Goal: Transaction & Acquisition: Download file/media

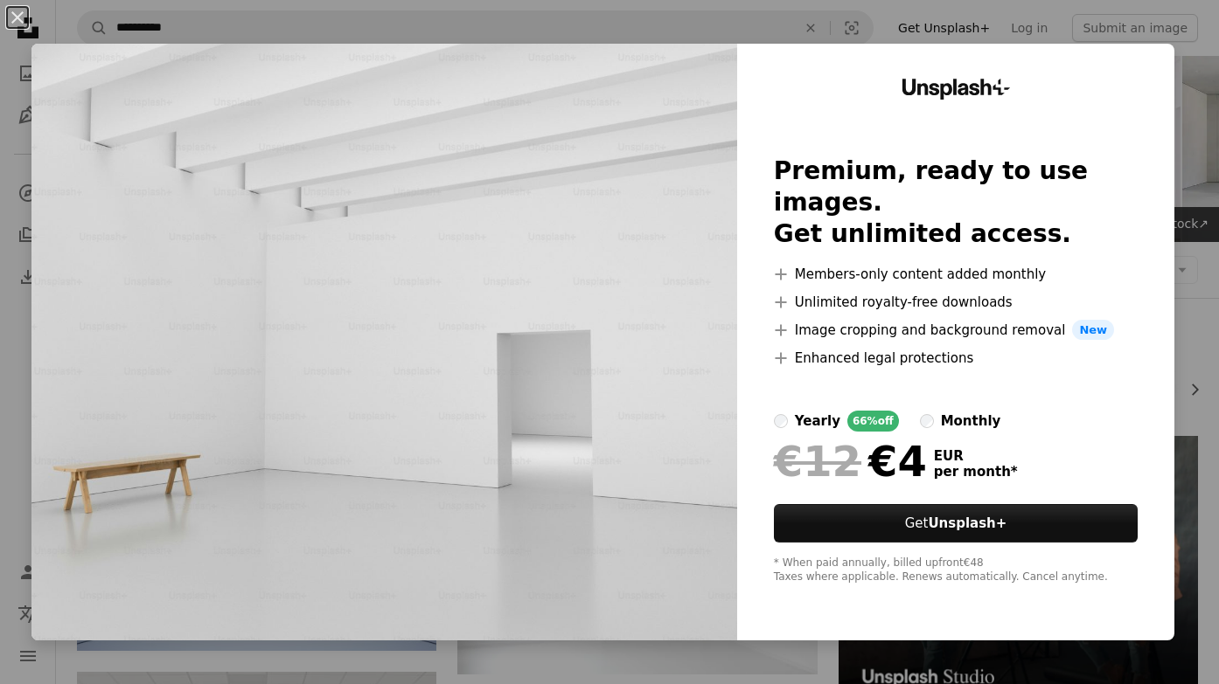
scroll to position [1595, 0]
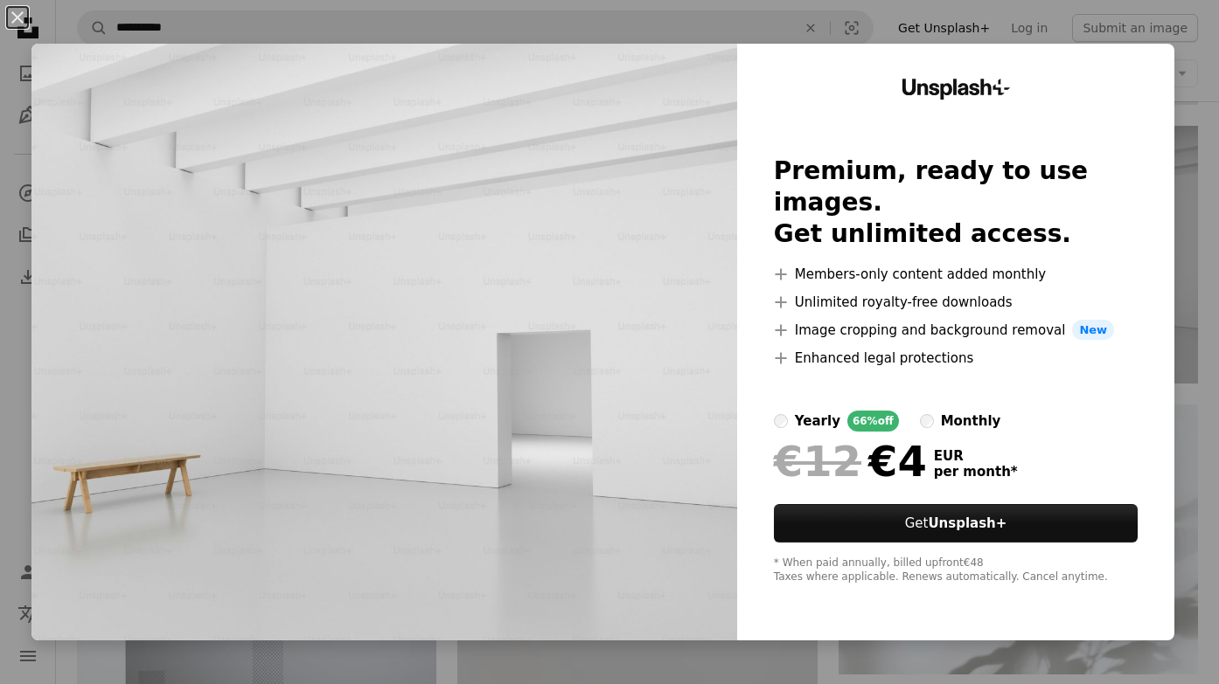
click at [14, 196] on div "An X shape Unsplash+ Premium, ready to use images. Get unlimited access. A plus…" at bounding box center [609, 342] width 1219 height 684
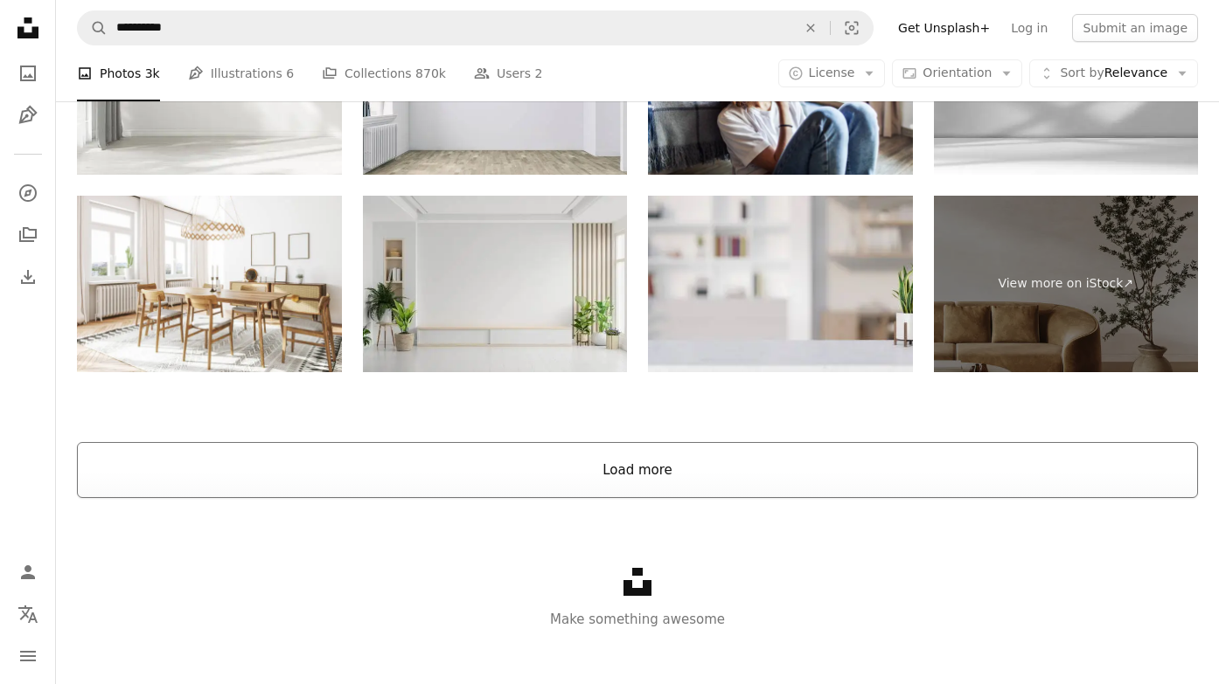
click at [524, 491] on button "Load more" at bounding box center [637, 470] width 1121 height 56
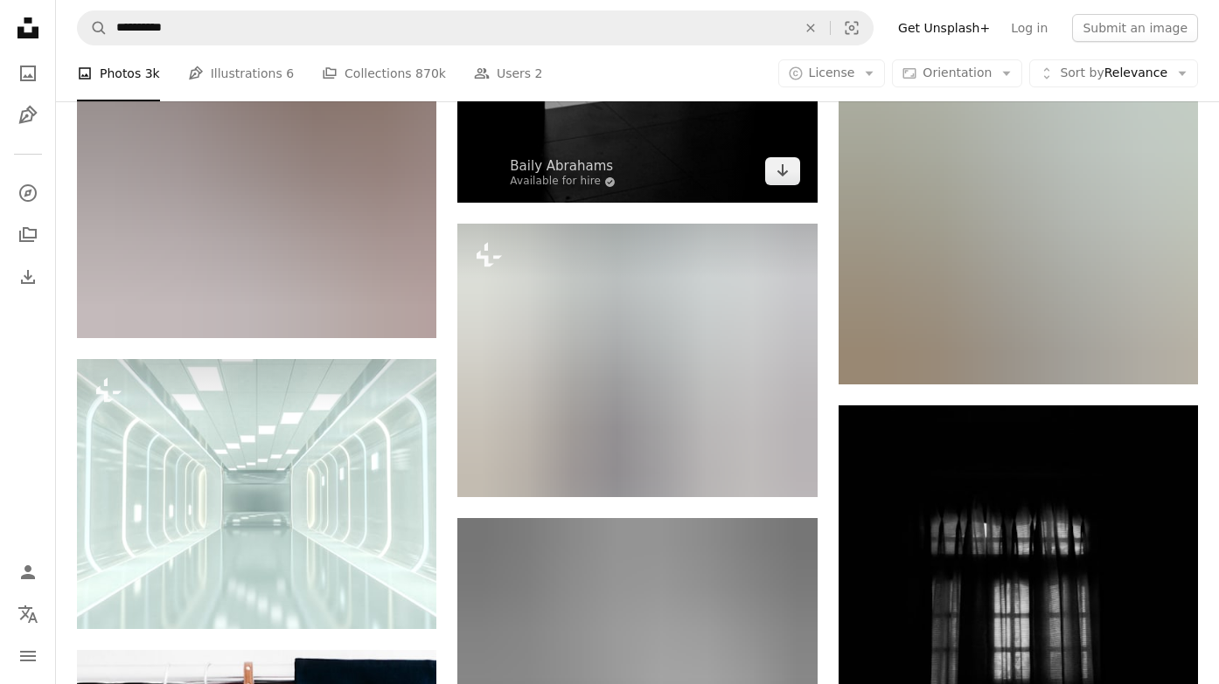
scroll to position [11766, 0]
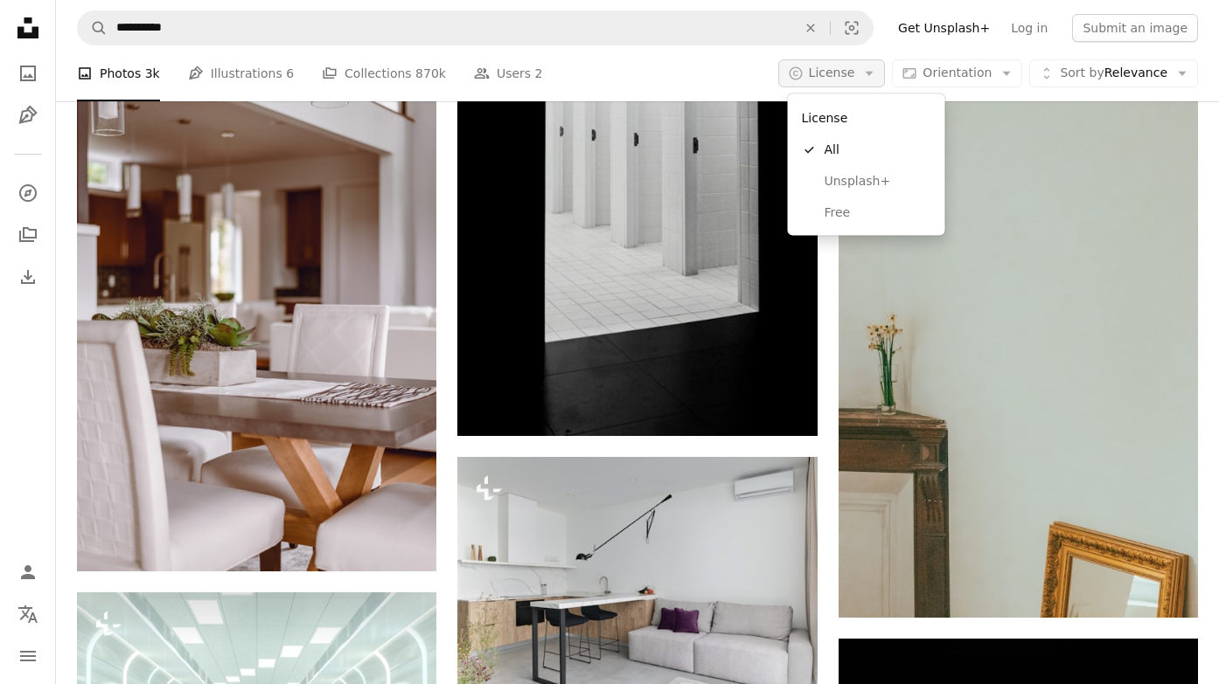
click at [853, 74] on span "License" at bounding box center [832, 73] width 46 height 14
click at [837, 213] on span "Free" at bounding box center [877, 212] width 107 height 17
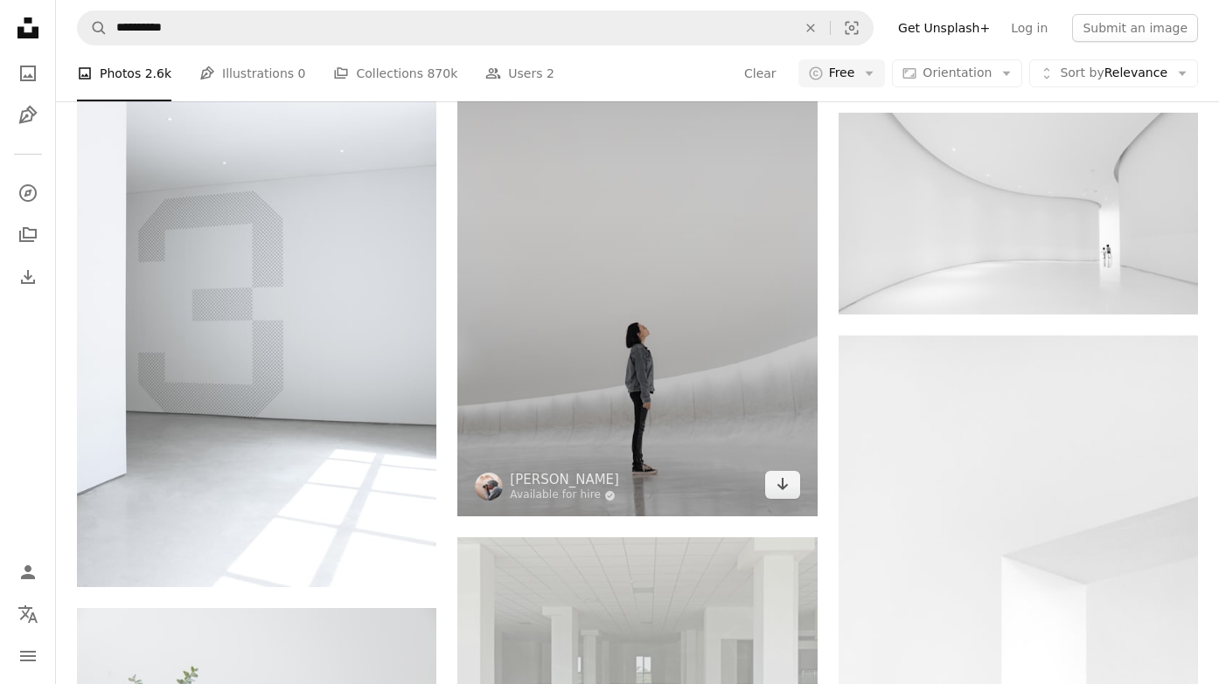
scroll to position [1646, 0]
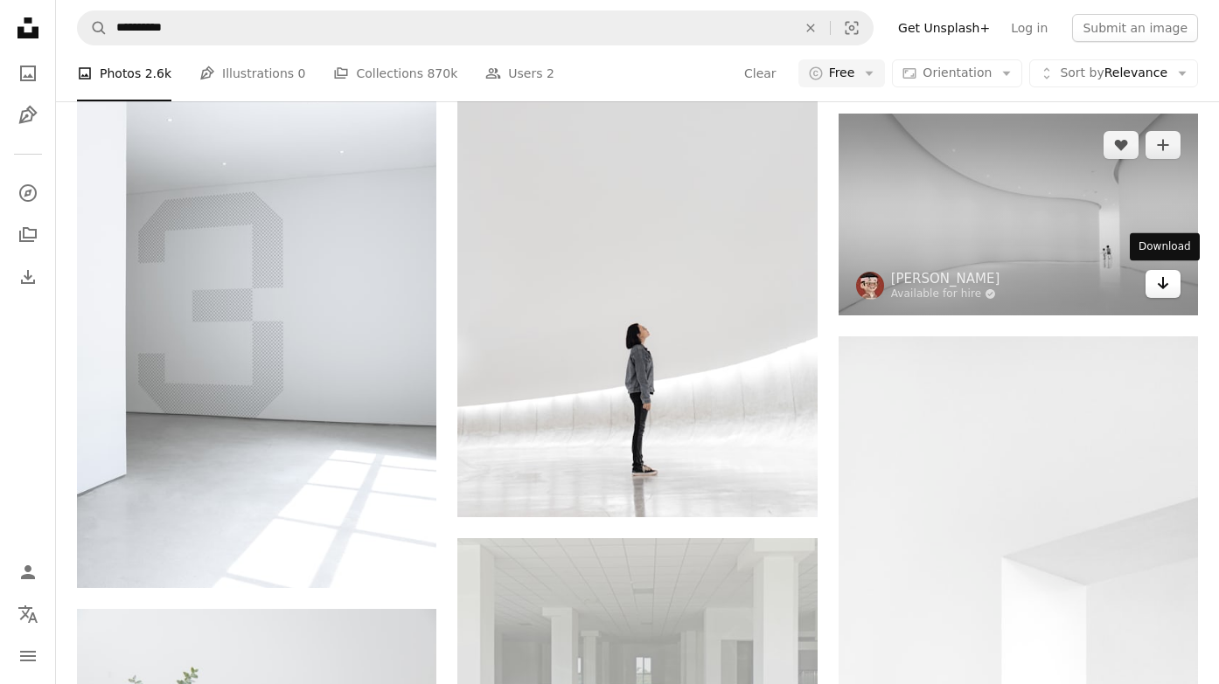
click at [1160, 281] on icon "Arrow pointing down" at bounding box center [1163, 283] width 14 height 21
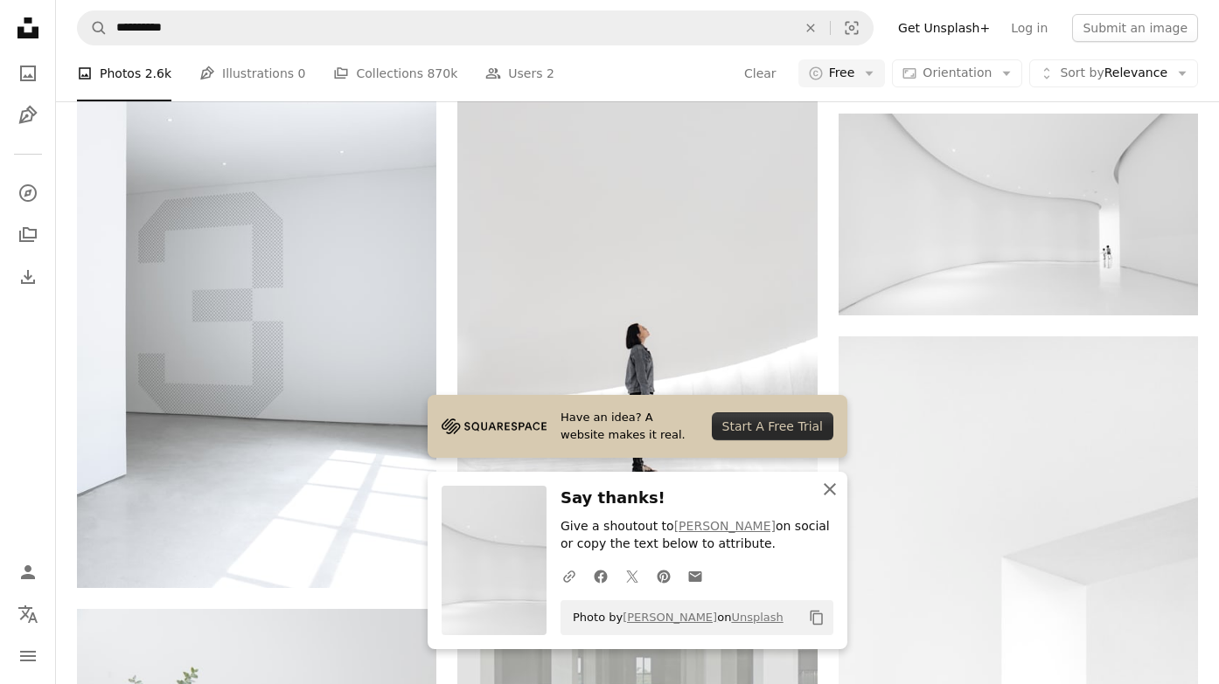
click at [826, 499] on icon "An X shape" at bounding box center [829, 489] width 21 height 21
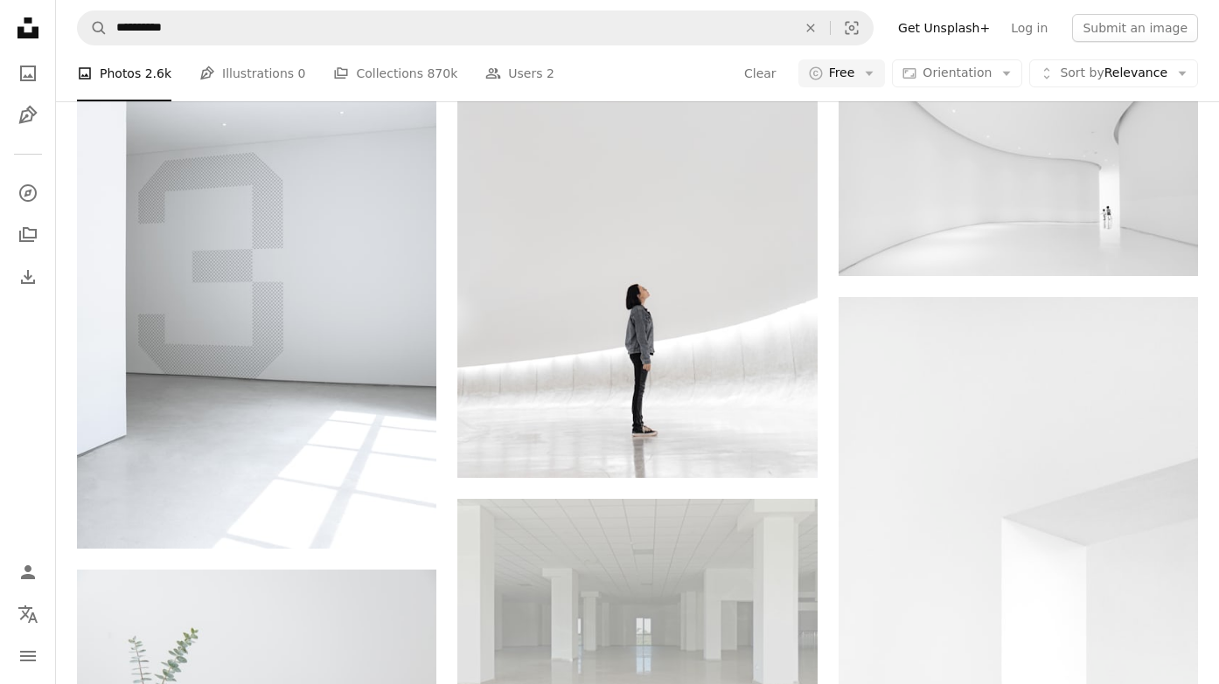
scroll to position [1684, 0]
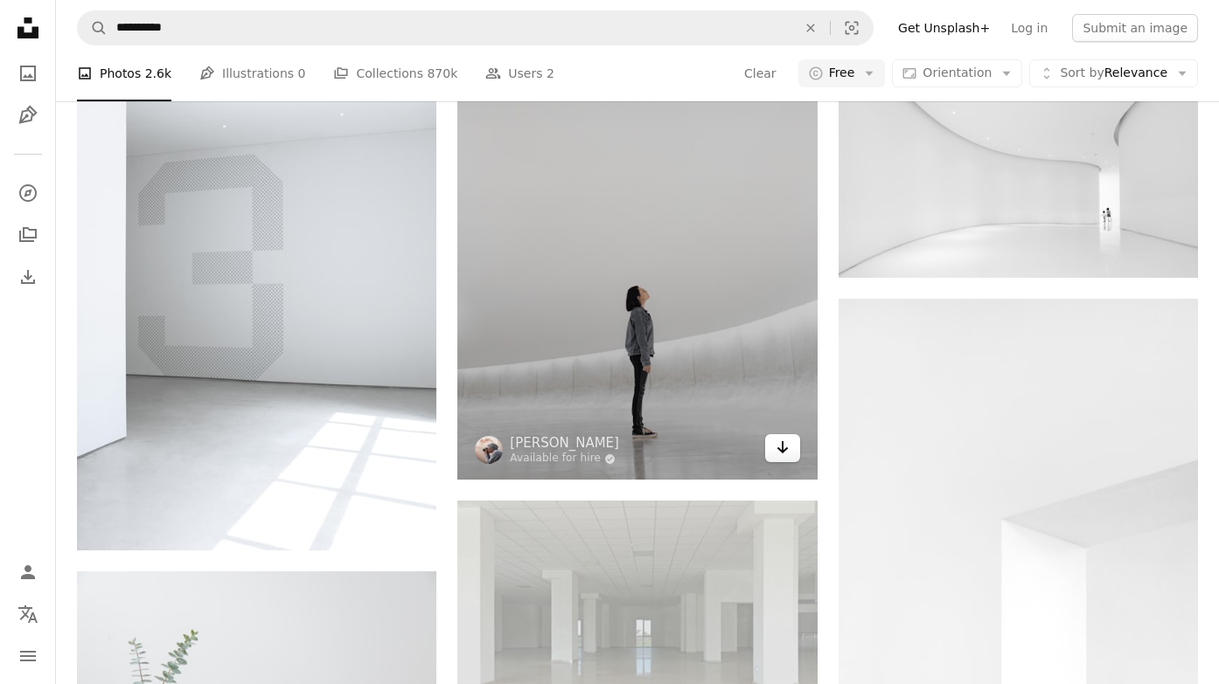
click at [782, 455] on icon "Arrow pointing down" at bounding box center [782, 447] width 14 height 21
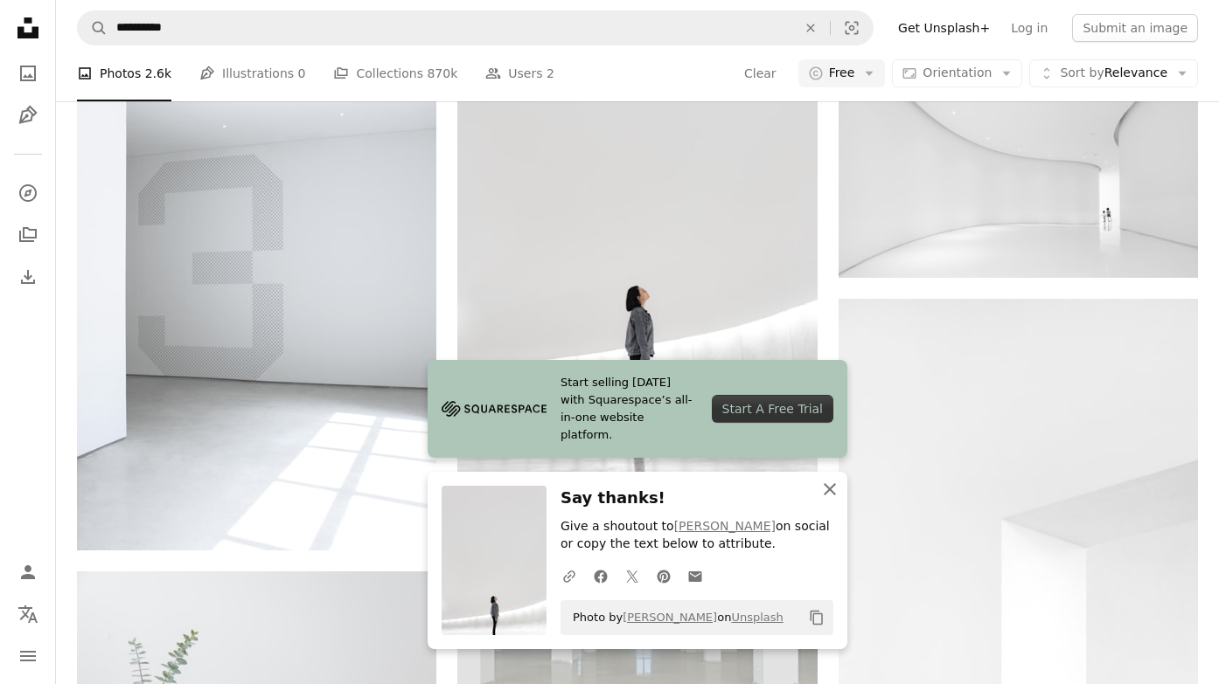
click at [825, 490] on icon "An X shape" at bounding box center [829, 489] width 21 height 21
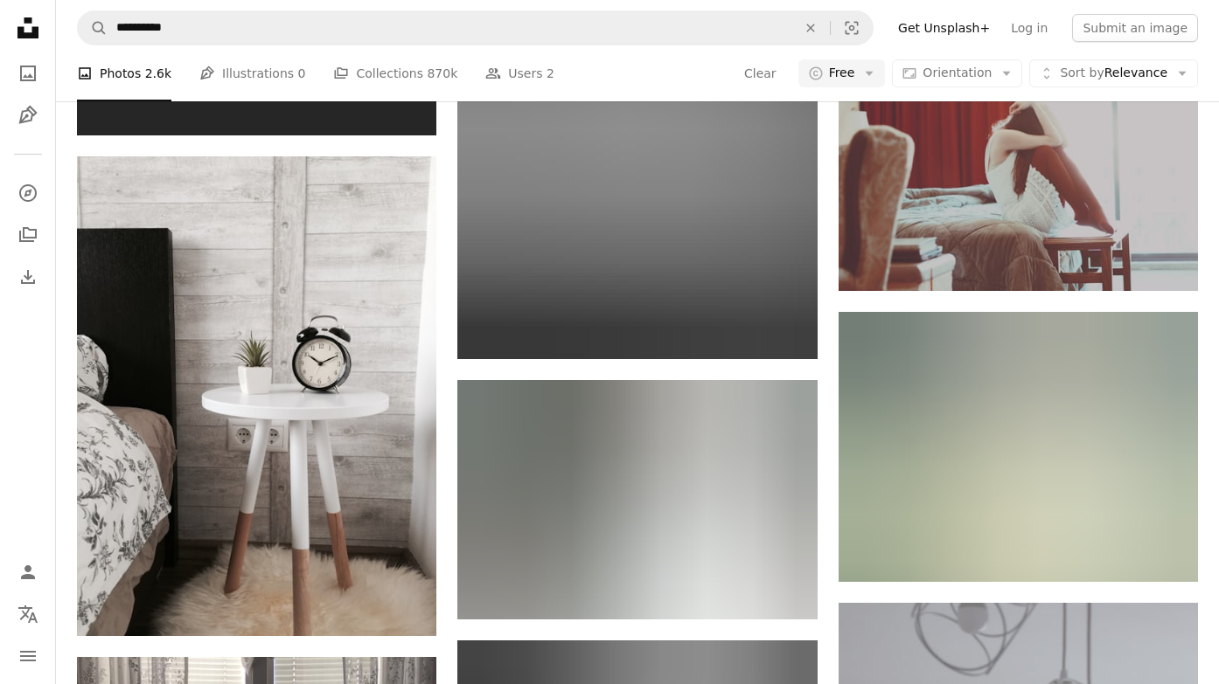
scroll to position [39036, 0]
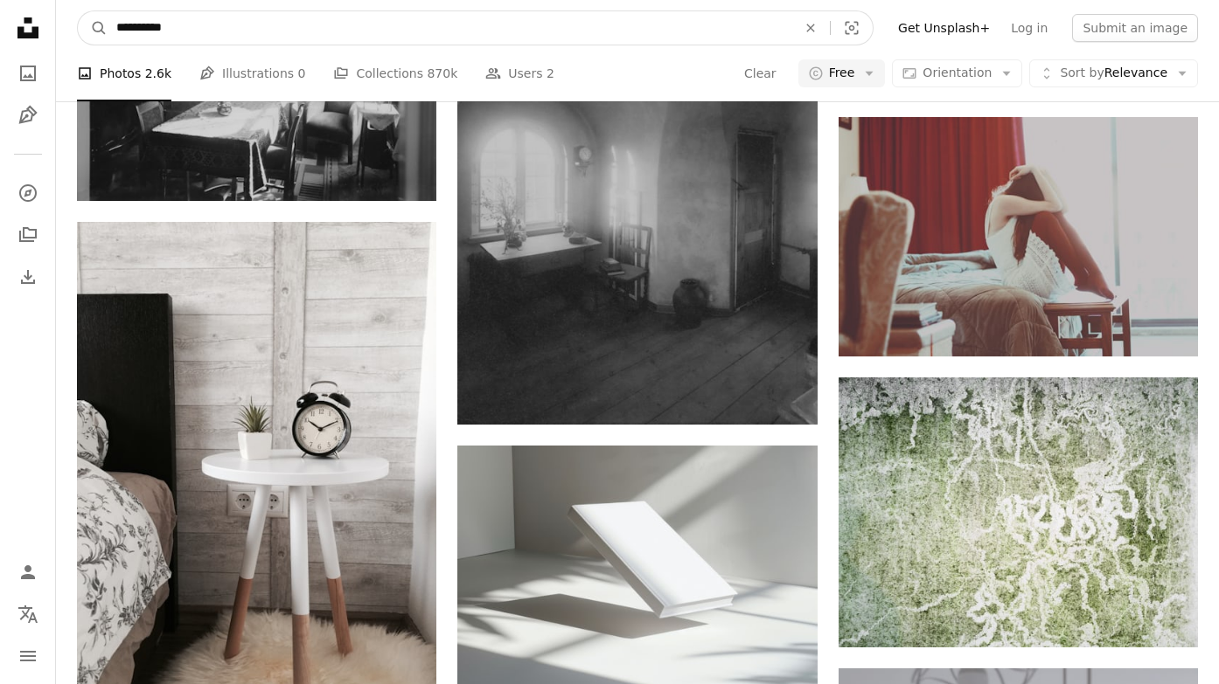
click at [413, 37] on input "**********" at bounding box center [450, 27] width 684 height 33
type input "********"
click at [93, 28] on button "A magnifying glass" at bounding box center [93, 27] width 30 height 33
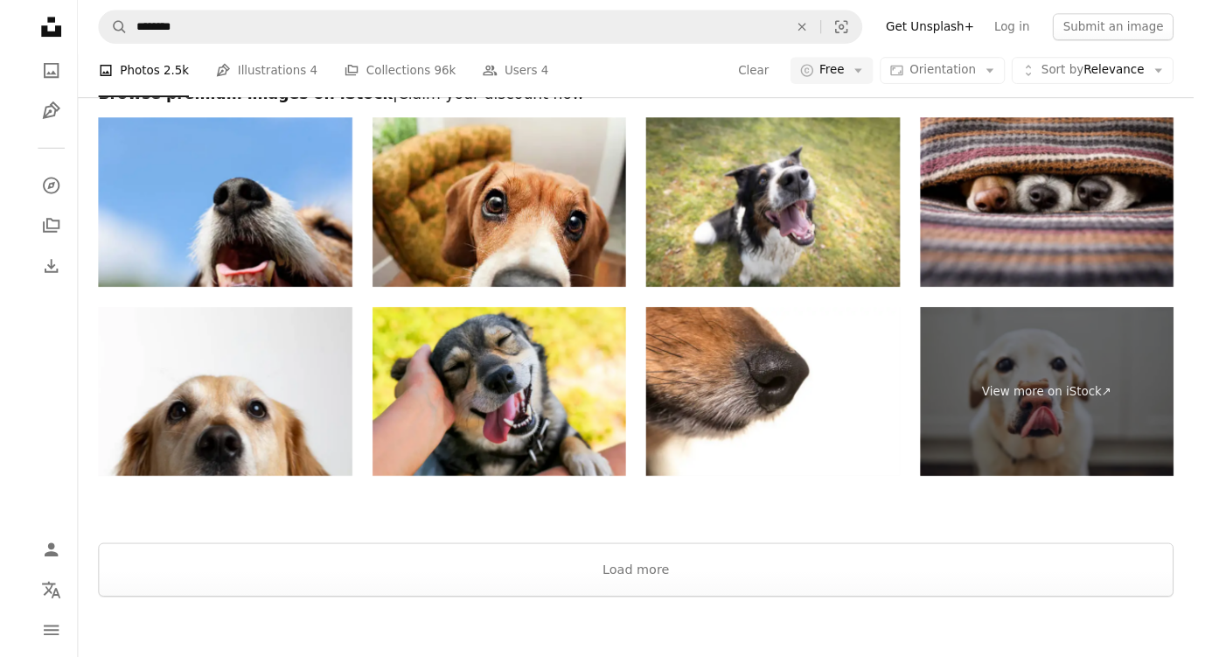
scroll to position [3568, 0]
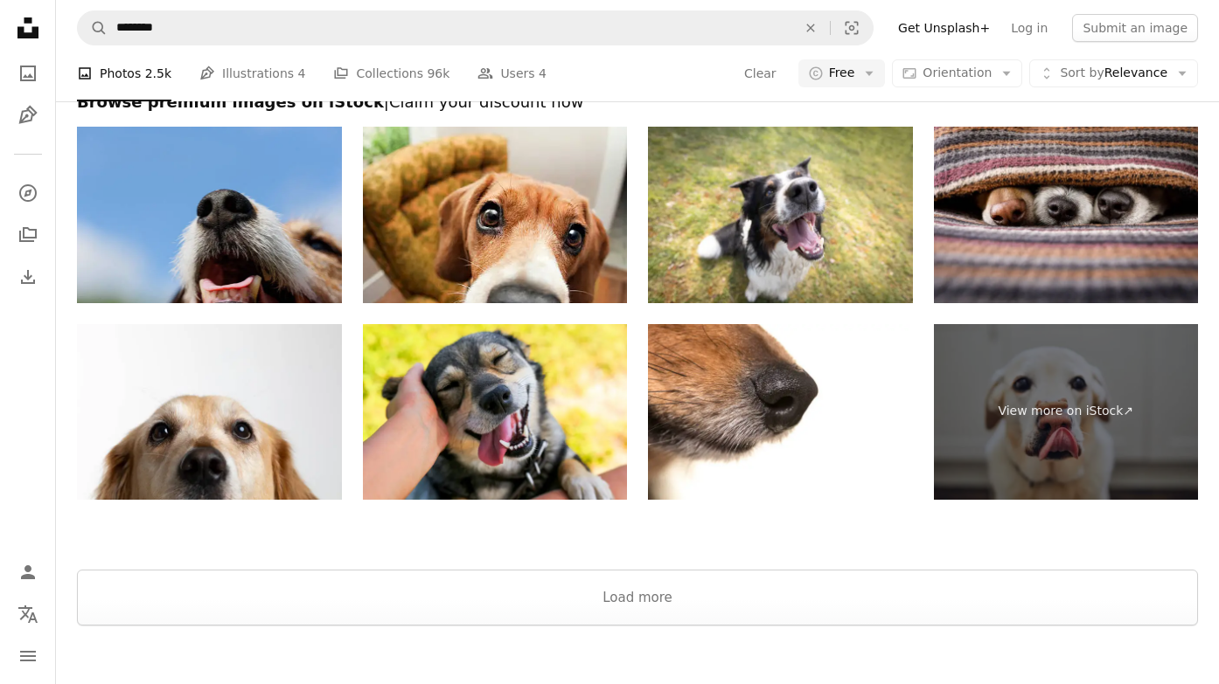
click at [321, 272] on img at bounding box center [209, 215] width 265 height 177
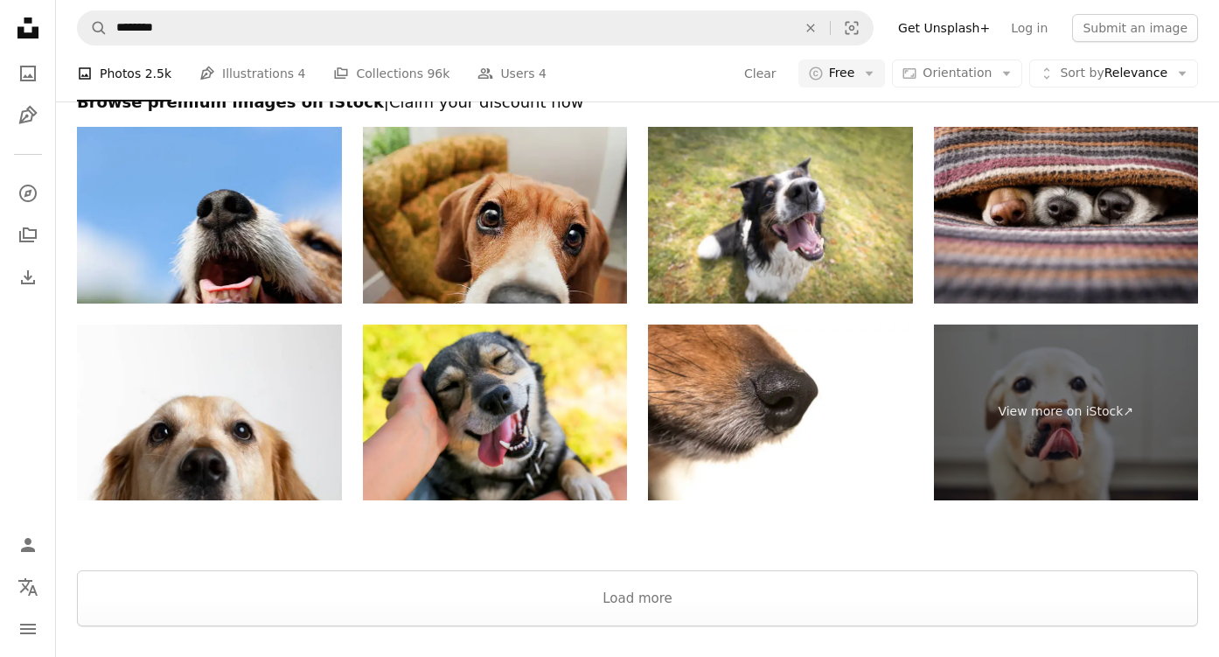
scroll to position [3537, 0]
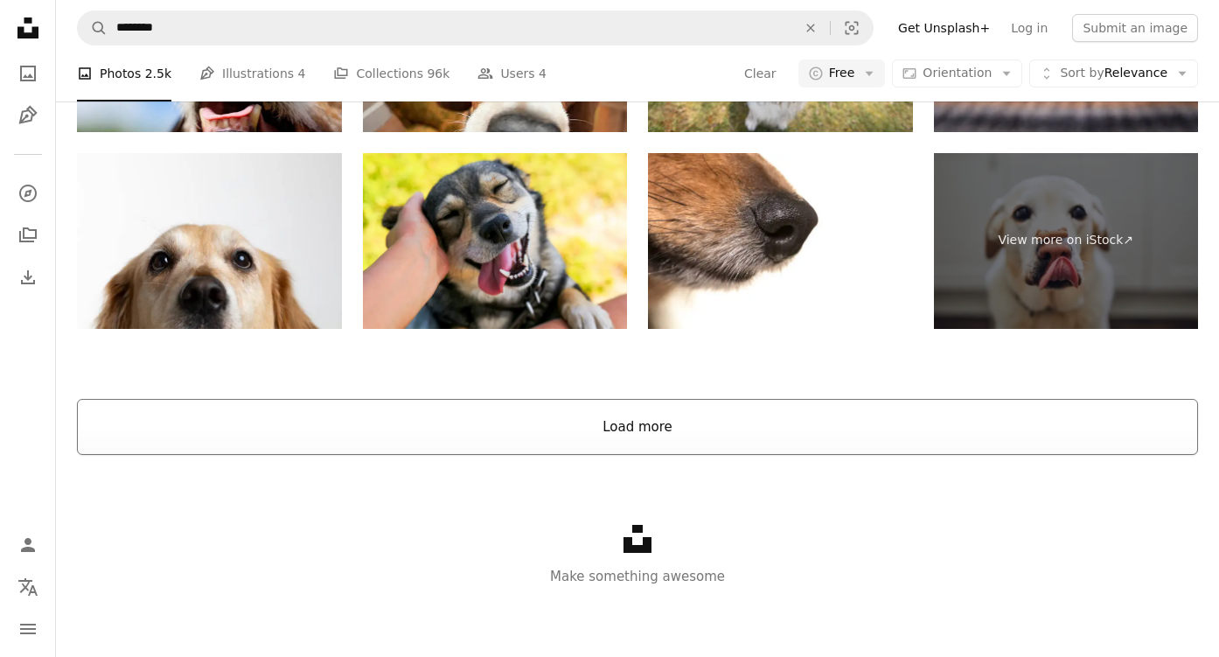
click at [620, 430] on button "Load more" at bounding box center [637, 427] width 1121 height 56
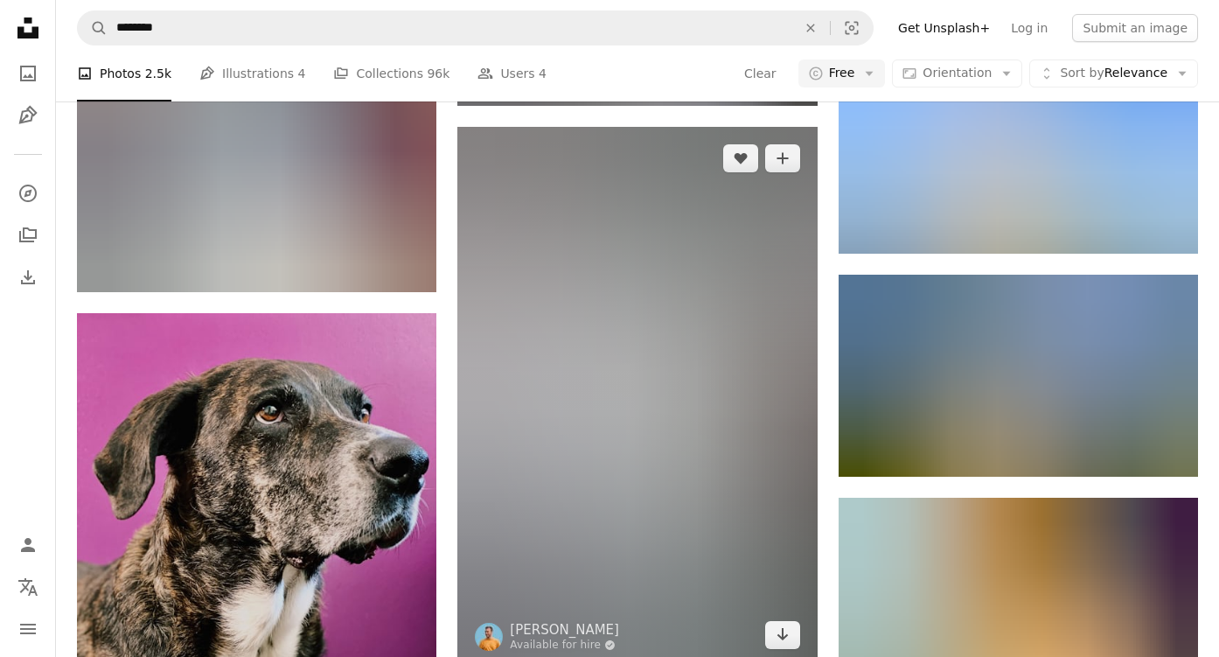
scroll to position [39555, 0]
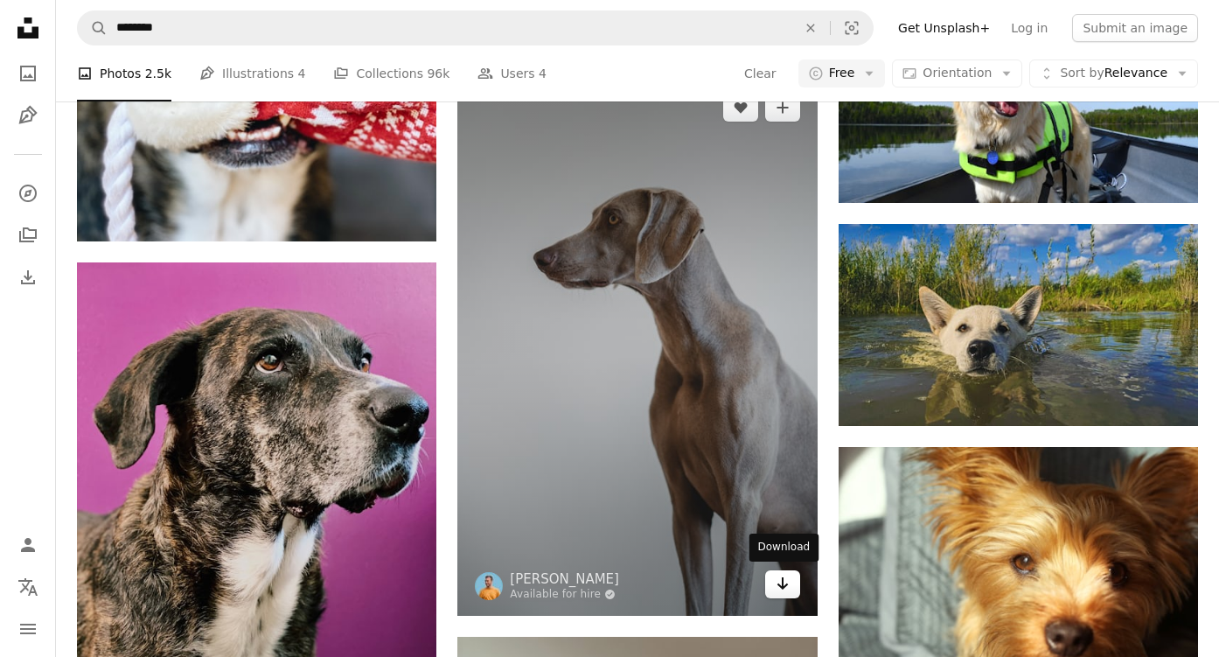
click at [787, 580] on icon "Arrow pointing down" at bounding box center [782, 583] width 14 height 21
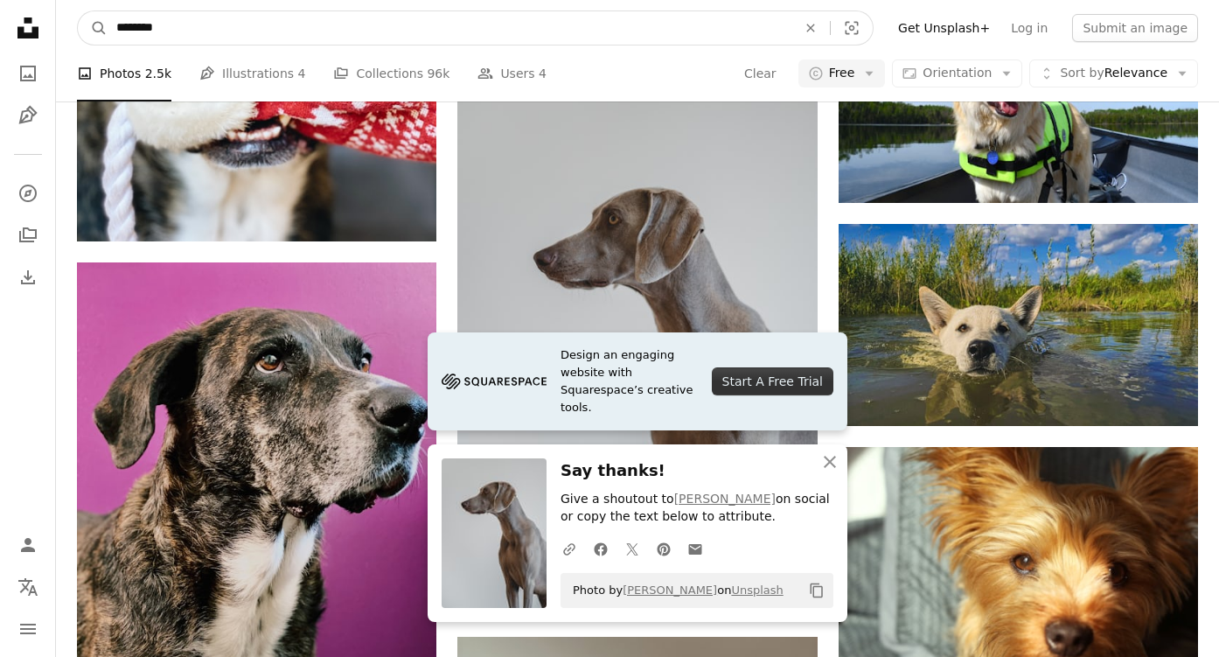
click at [638, 26] on input "********" at bounding box center [450, 27] width 684 height 33
type input "**********"
click at [93, 28] on button "A magnifying glass" at bounding box center [93, 27] width 30 height 33
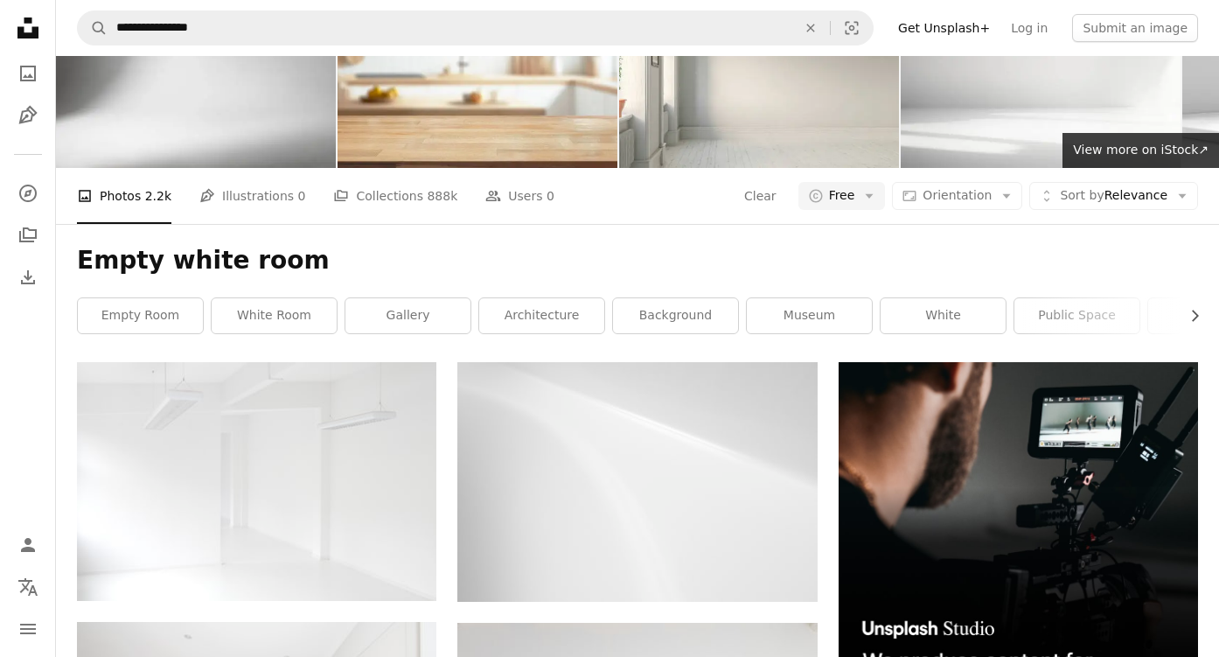
scroll to position [59, 1]
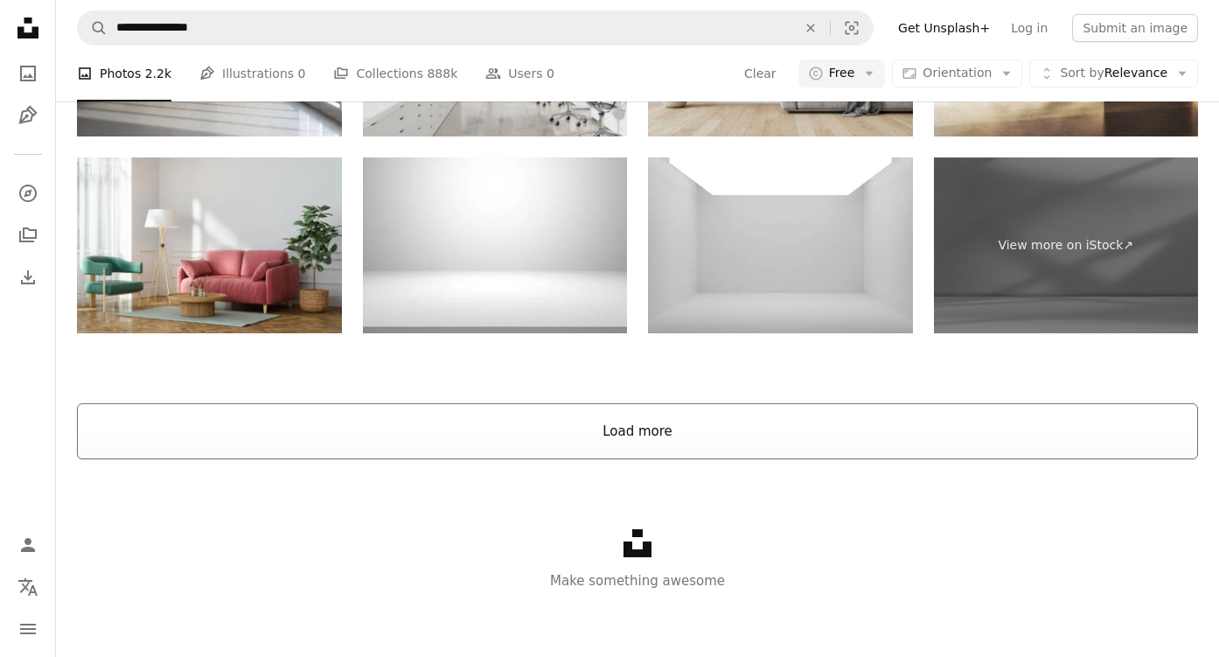
click at [629, 425] on button "Load more" at bounding box center [637, 431] width 1121 height 56
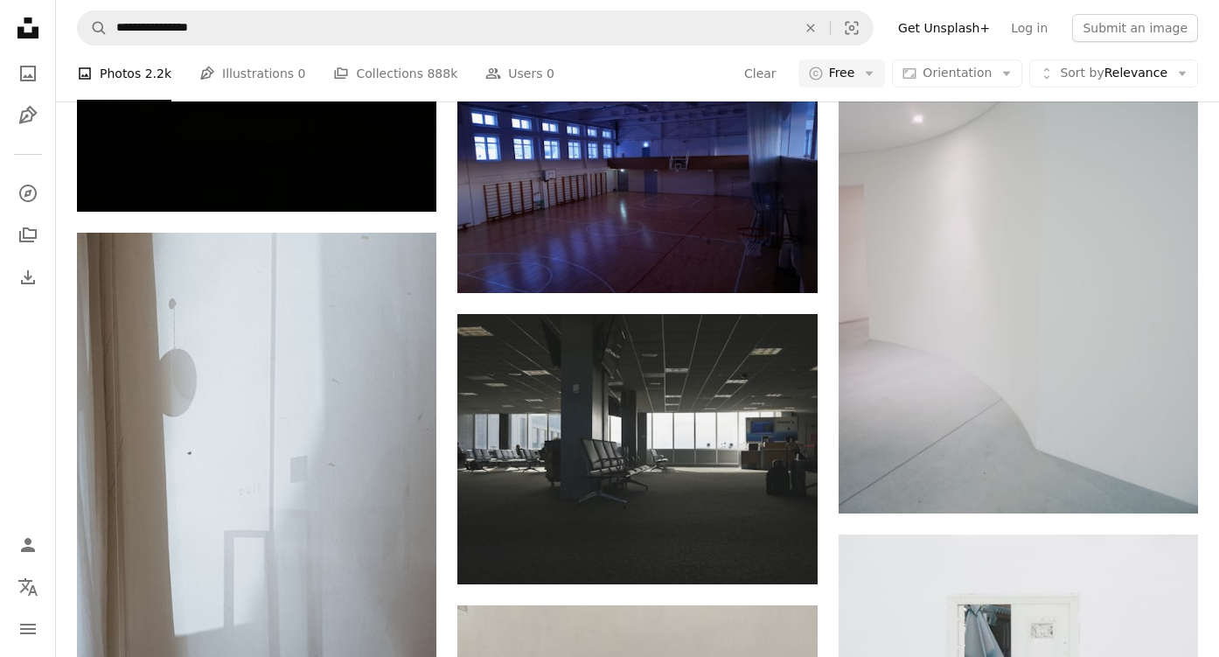
scroll to position [15537, 0]
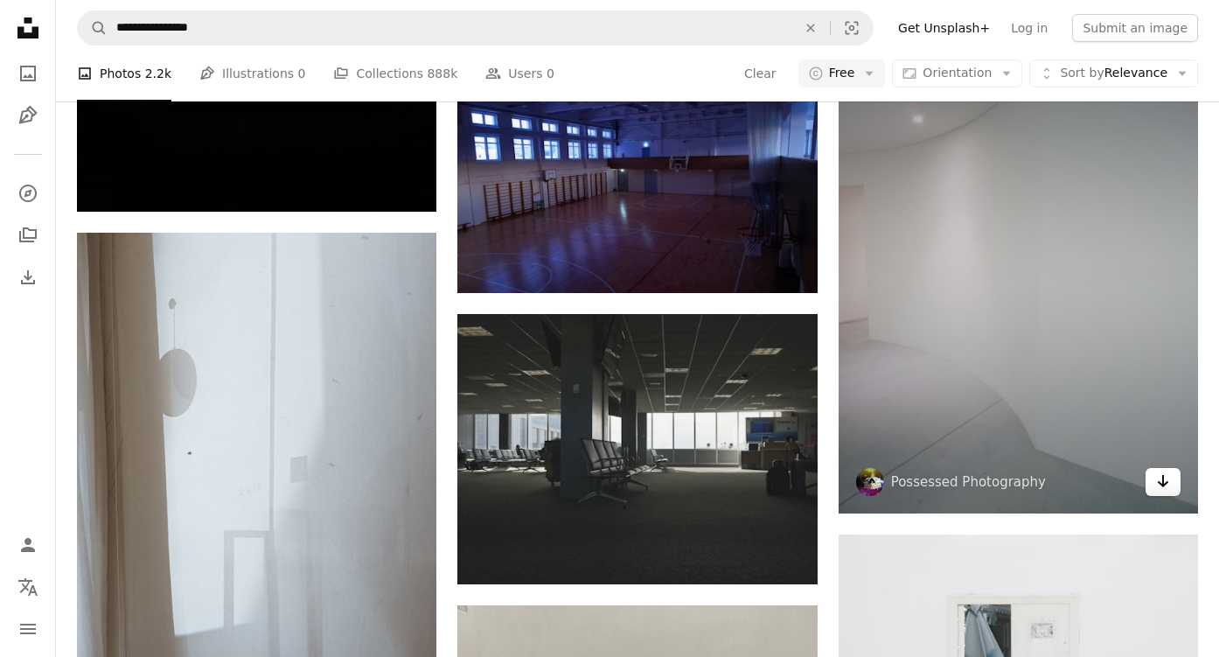
click at [1162, 476] on icon "Download" at bounding box center [1162, 481] width 11 height 12
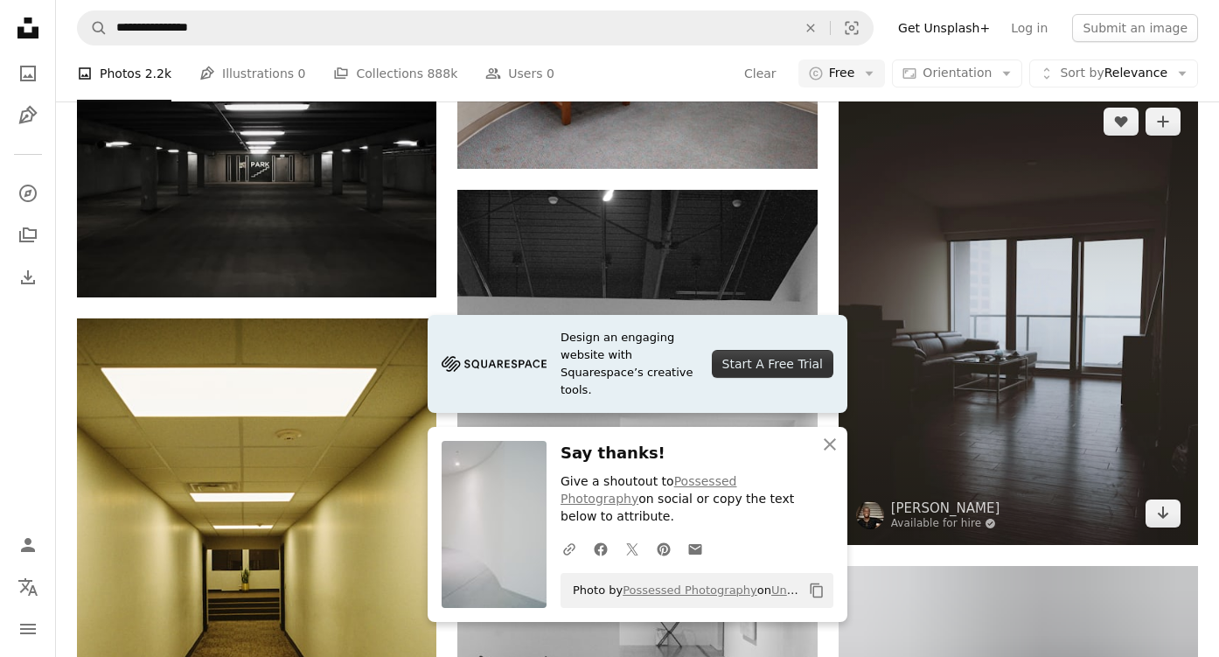
scroll to position [16255, 0]
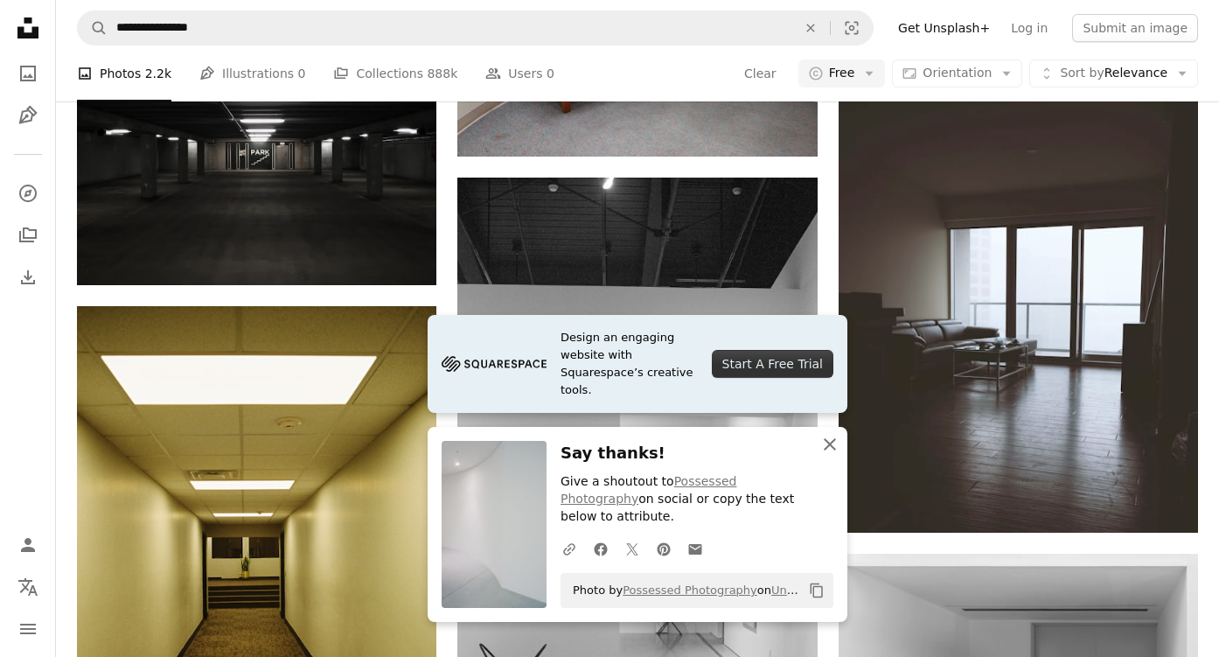
click at [828, 455] on icon "An X shape" at bounding box center [829, 444] width 21 height 21
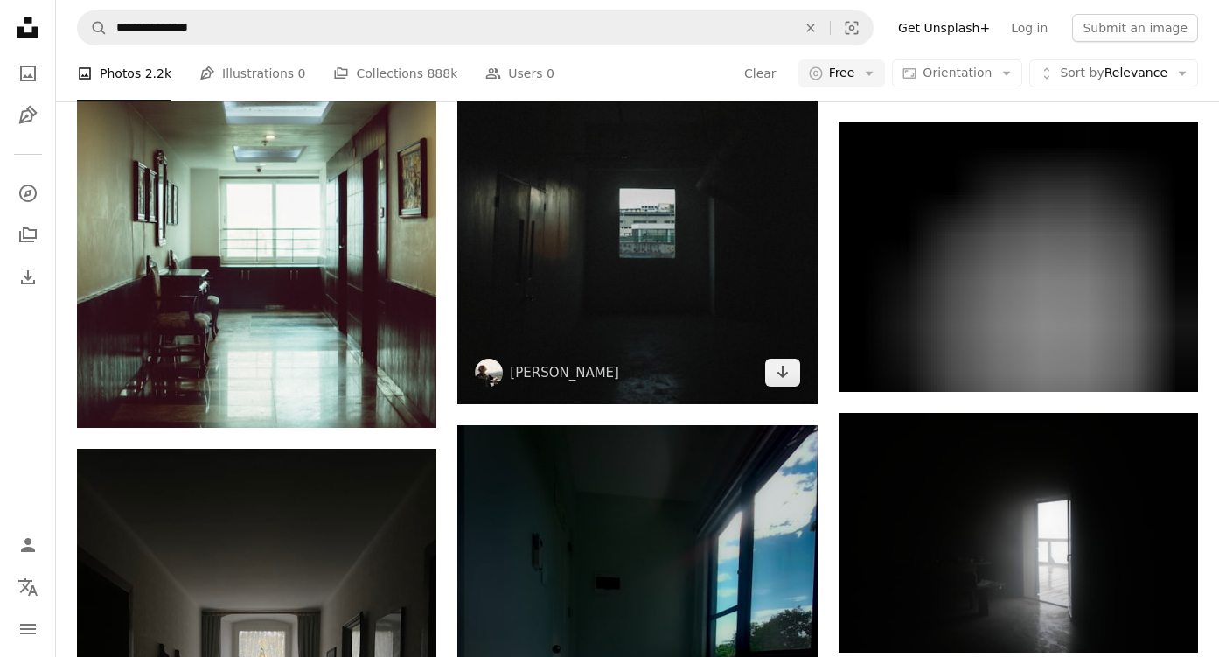
scroll to position [18084, 0]
